Goal: Transaction & Acquisition: Purchase product/service

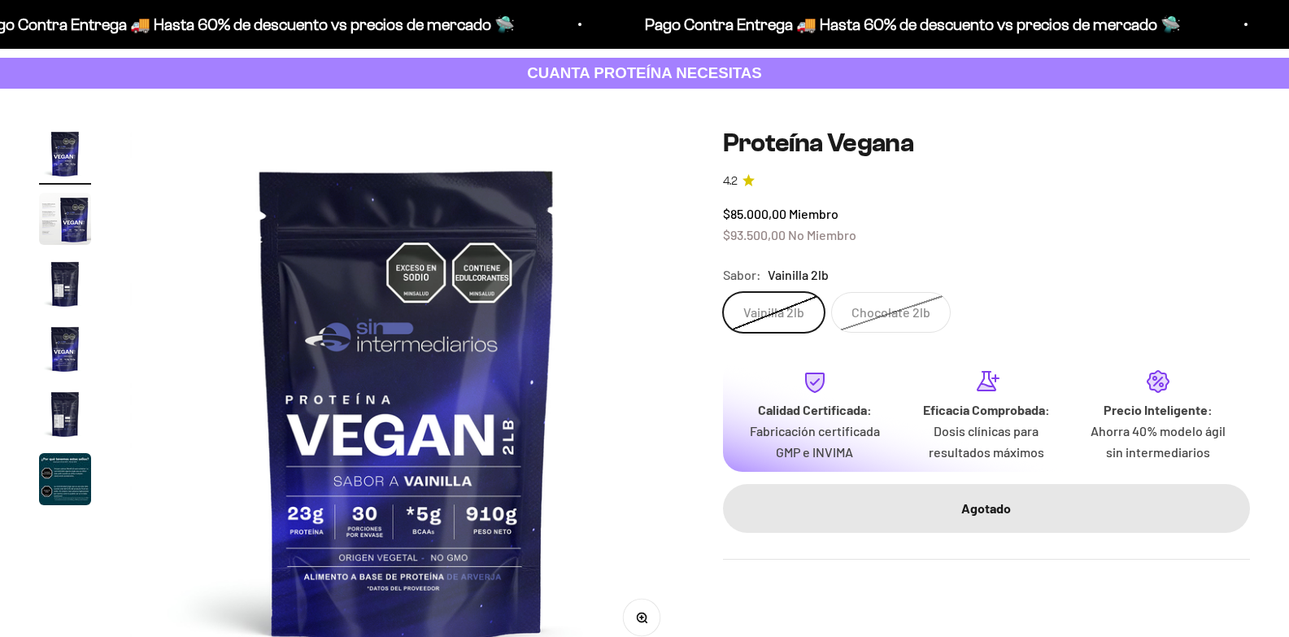
scroll to position [163, 0]
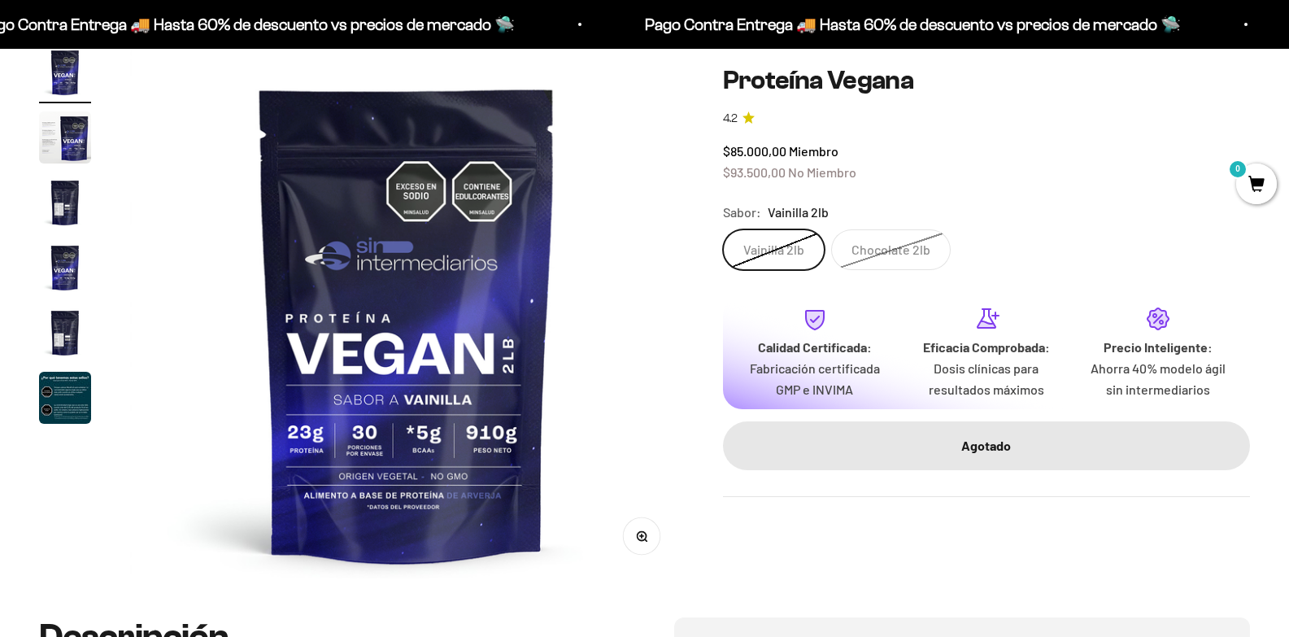
click at [38, 163] on div "Zoom Ir al artículo 1 Ir al artículo 2 Ir al artículo 3 Ir al artículo 4 Ir al …" at bounding box center [644, 312] width 1289 height 610
click at [66, 144] on img "Ir al artículo 2" at bounding box center [65, 137] width 52 height 52
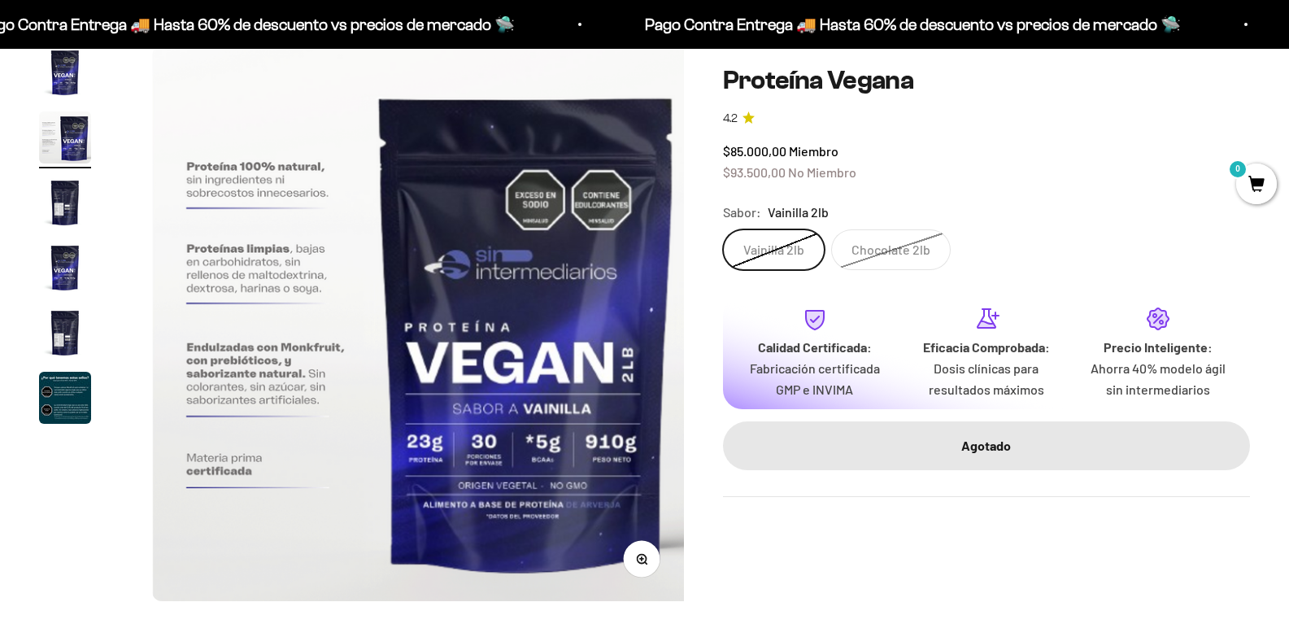
scroll to position [0, 551]
click at [72, 416] on img "Ir al artículo 6" at bounding box center [65, 398] width 52 height 52
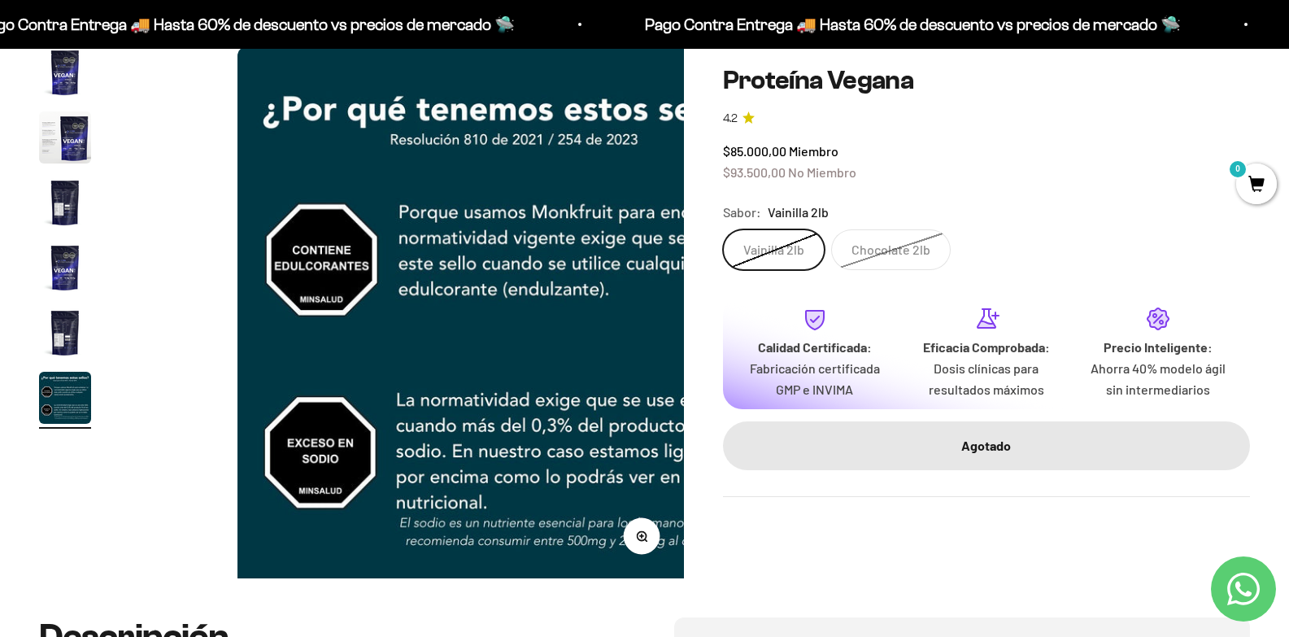
click at [59, 348] on img "Ir al artículo 5" at bounding box center [65, 333] width 52 height 52
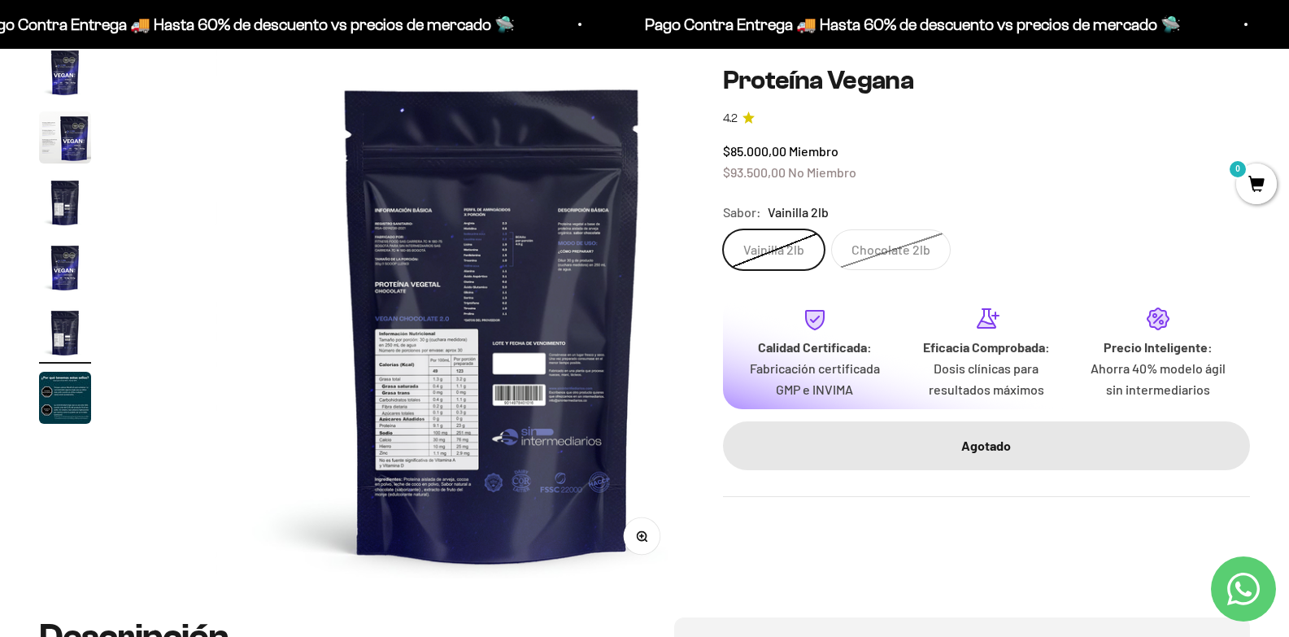
click at [448, 369] on img at bounding box center [492, 323] width 554 height 554
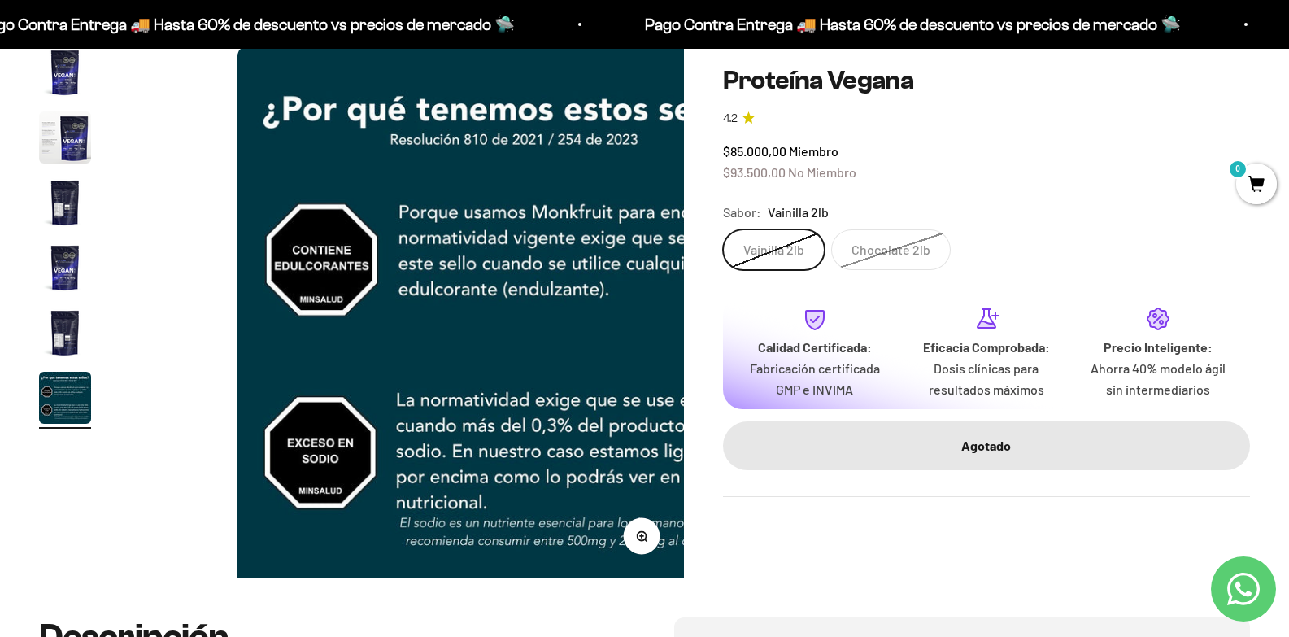
click at [67, 348] on img "Ir al artículo 5" at bounding box center [65, 333] width 52 height 52
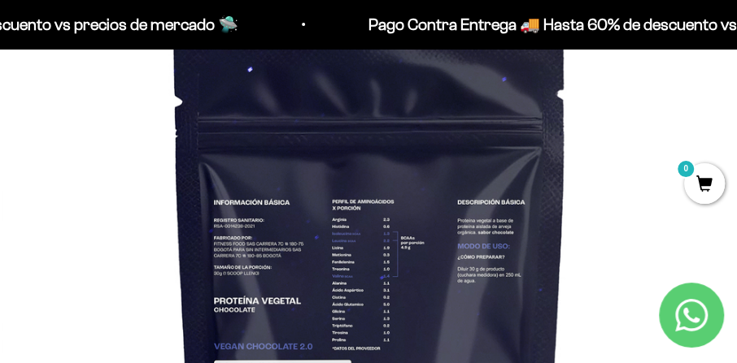
scroll to position [0, 0]
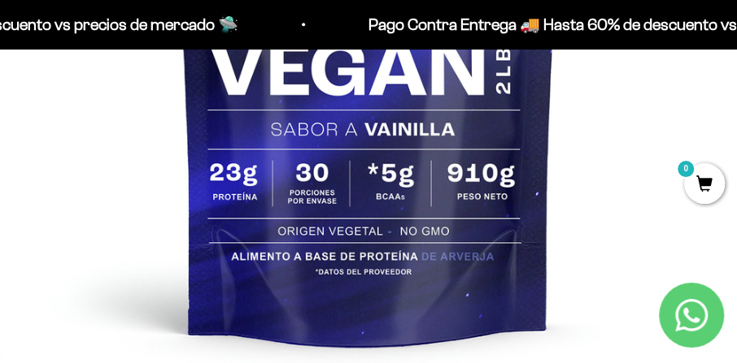
scroll to position [603, 0]
